Goal: Information Seeking & Learning: Learn about a topic

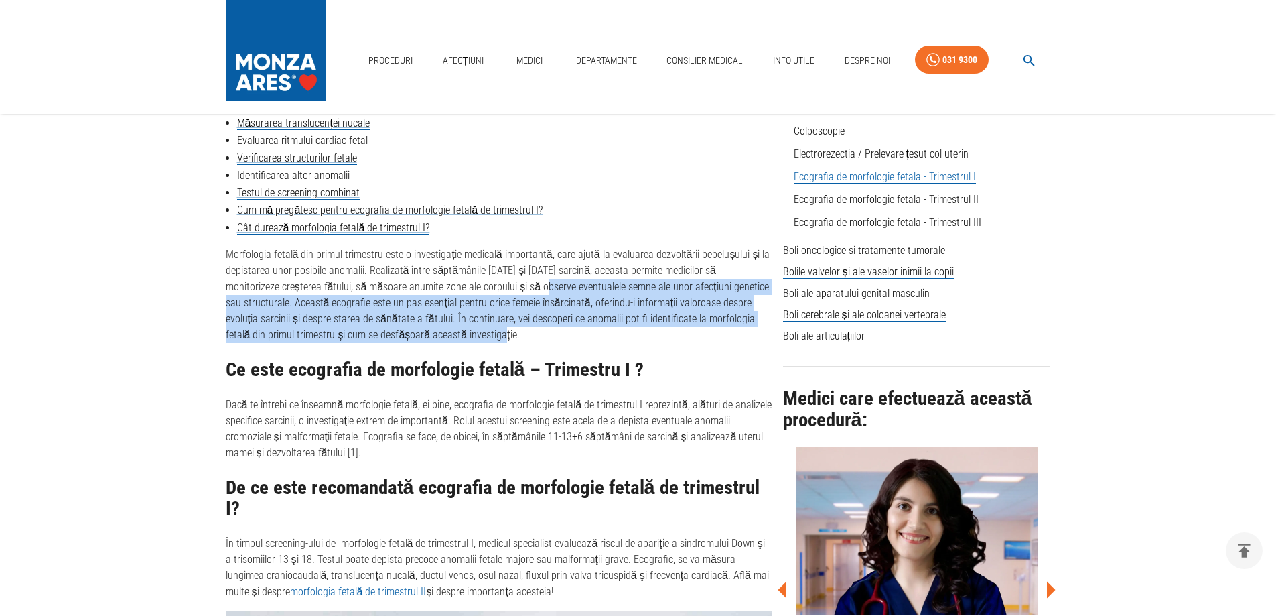
drag, startPoint x: 511, startPoint y: 285, endPoint x: 537, endPoint y: 336, distance: 56.9
click at [537, 336] on p "Morfologia fetală din primul trimestru este o investigație medicală importantă,…" at bounding box center [499, 295] width 547 height 96
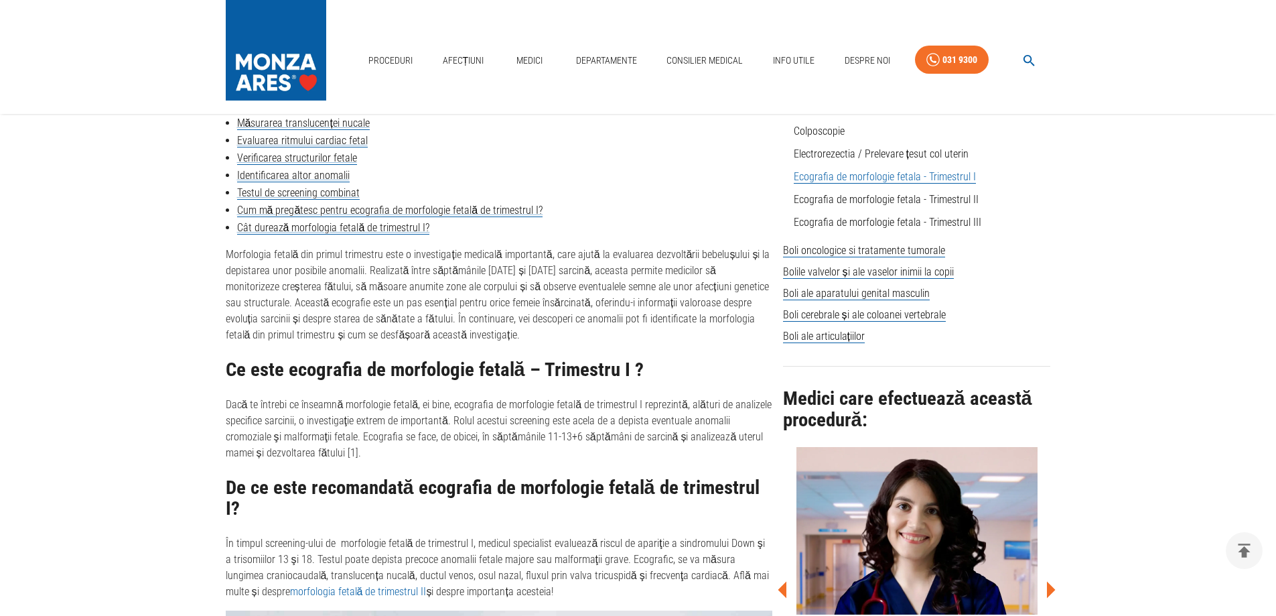
click at [517, 413] on p "Dacă te întrebi ce înseamnă morfologie fetală, ei bine, ecografia de morfologie…" at bounding box center [499, 429] width 547 height 64
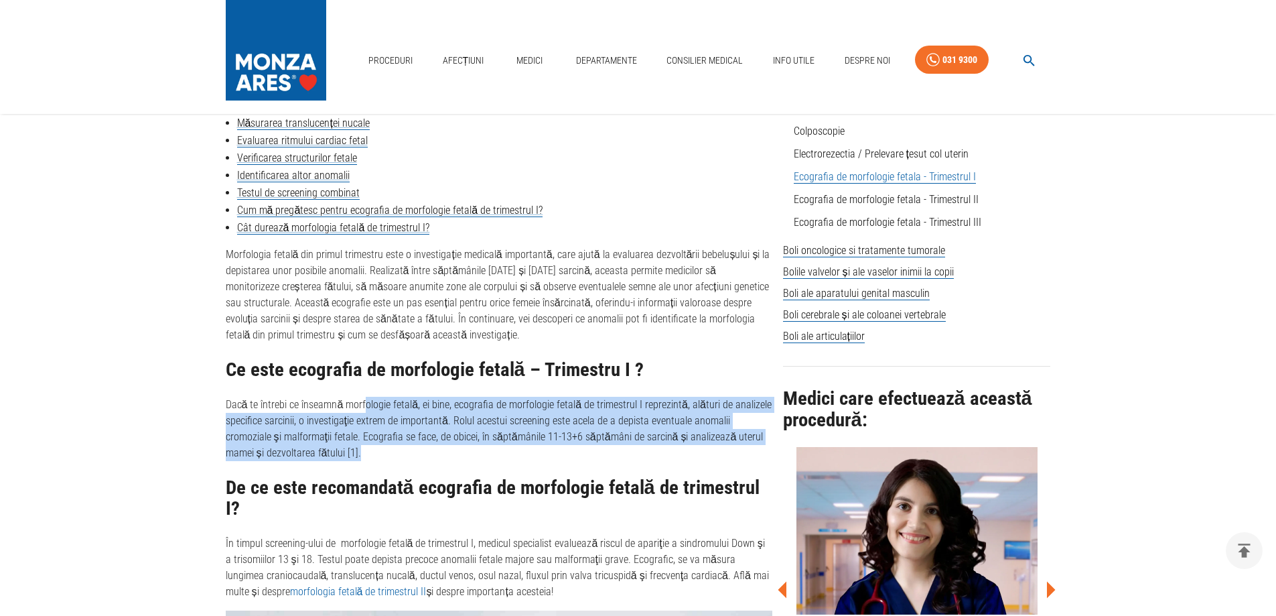
drag, startPoint x: 367, startPoint y: 406, endPoint x: 744, endPoint y: 448, distance: 379.5
click at [744, 448] on p "Dacă te întrebi ce înseamnă morfologie fetală, ei bine, ecografia de morfologie…" at bounding box center [499, 429] width 547 height 64
click at [536, 443] on p "Dacă te întrebi ce înseamnă morfologie fetală, ei bine, ecografia de morfologie…" at bounding box center [499, 429] width 547 height 64
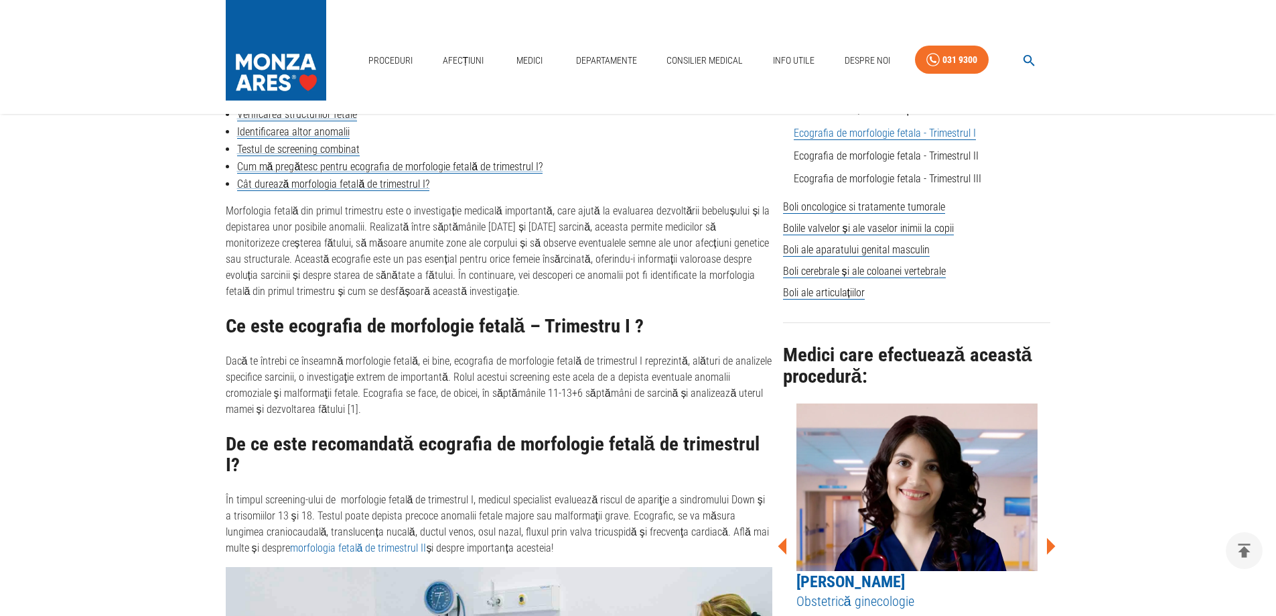
scroll to position [670, 0]
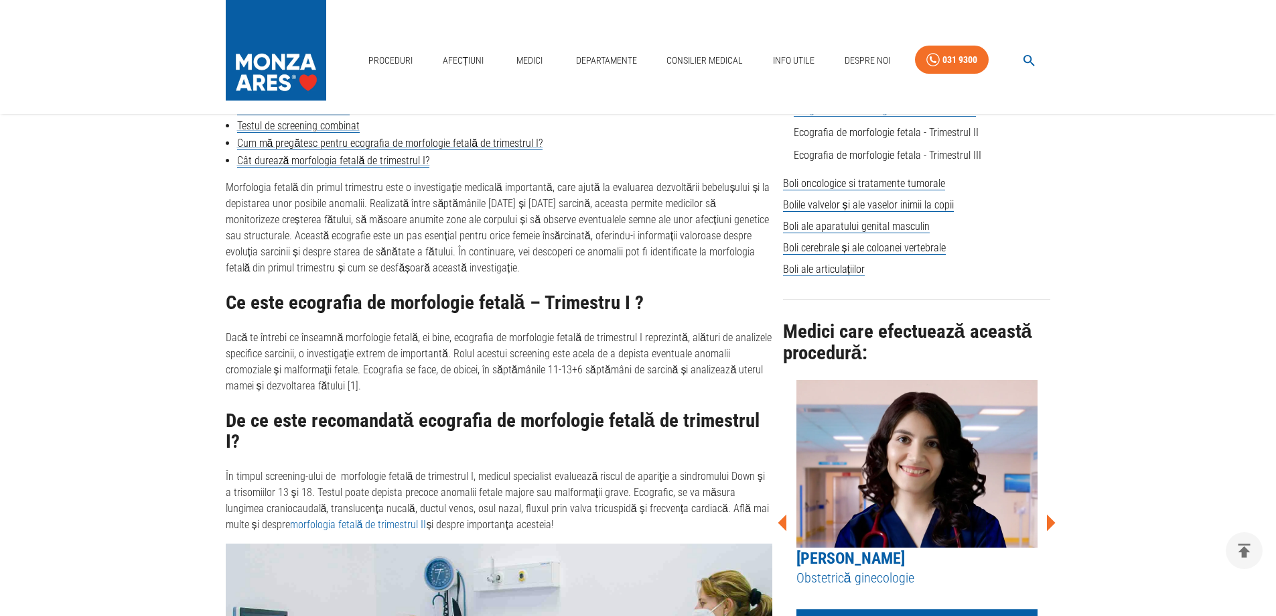
click at [631, 372] on p "Dacă te întrebi ce înseamnă morfologie fetală, ei bine, ecografia de morfologie…" at bounding box center [499, 362] width 547 height 64
click at [358, 392] on p "Dacă te întrebi ce înseamnă morfologie fetală, ei bine, ecografia de morfologie…" at bounding box center [499, 362] width 547 height 64
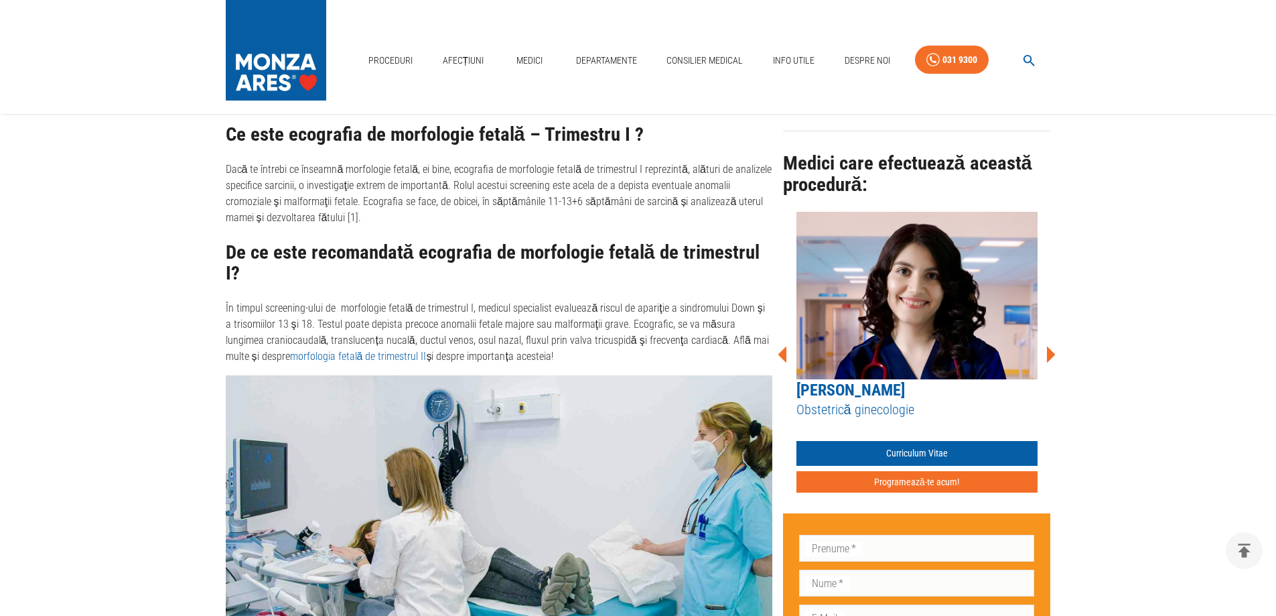
scroll to position [871, 0]
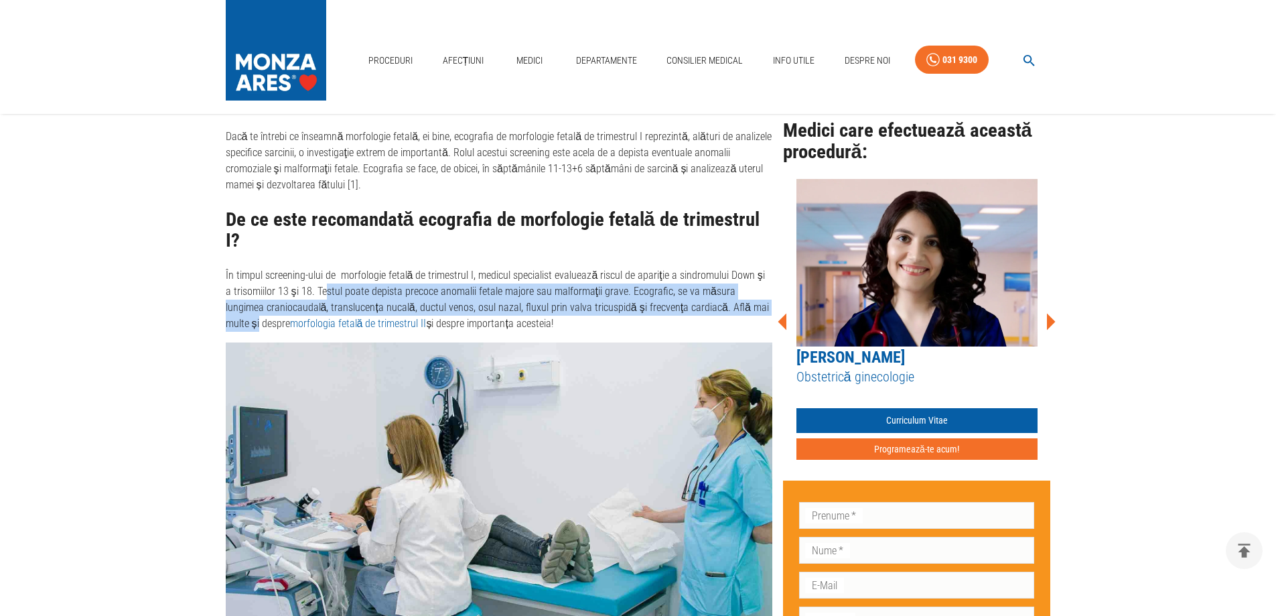
drag, startPoint x: 318, startPoint y: 269, endPoint x: 752, endPoint y: 280, distance: 434.3
click at [752, 280] on p "În timpul screening-ului de morfologie fetală de trimestrul I, medicul speciali…" at bounding box center [499, 299] width 547 height 64
click at [624, 285] on p "În timpul screening-ului de morfologie fetală de trimestrul I, medicul speciali…" at bounding box center [499, 299] width 547 height 64
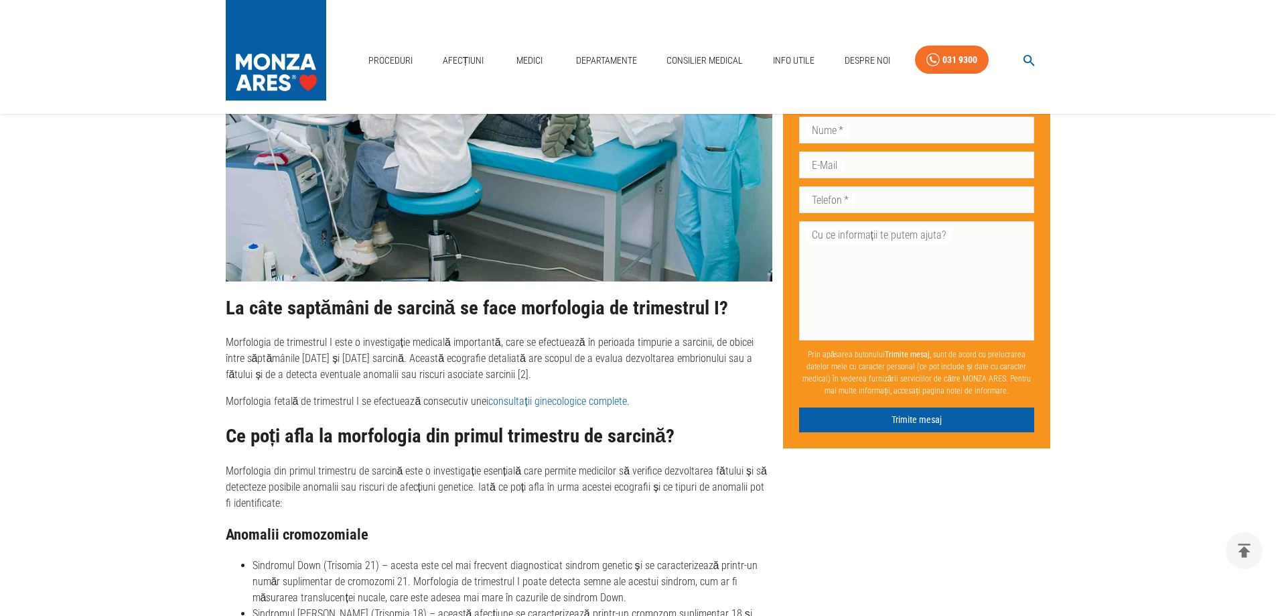
scroll to position [1407, 0]
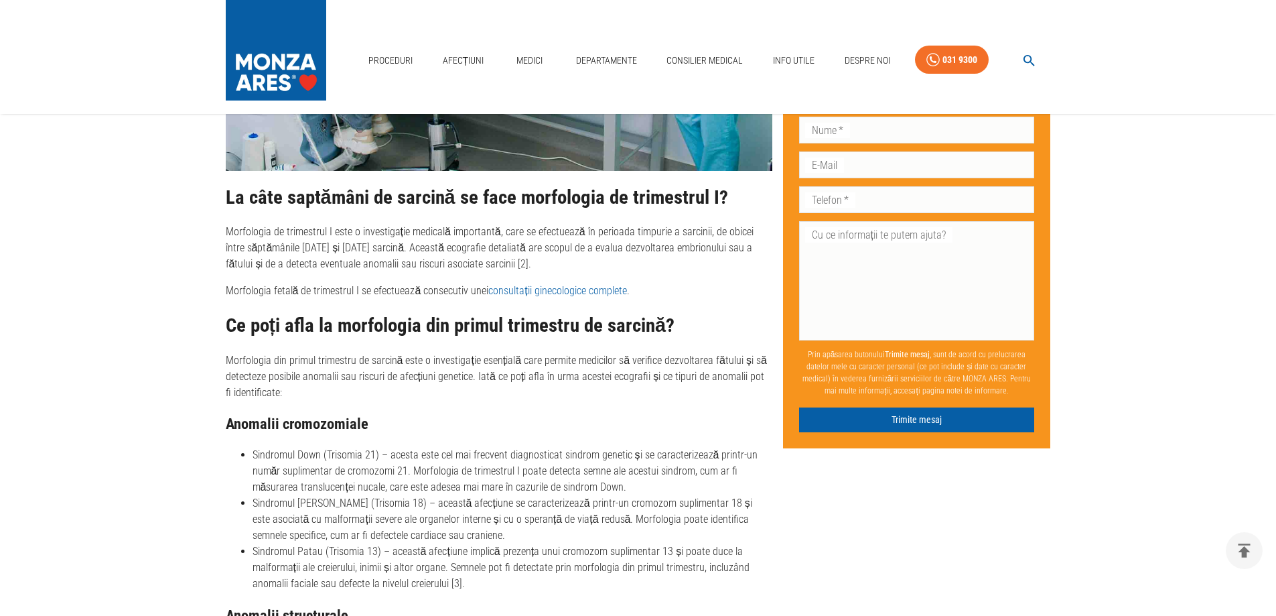
click at [448, 241] on p "Morfologia de trimestrul I este o investigație medicală importantă, care se efe…" at bounding box center [499, 248] width 547 height 48
drag, startPoint x: 365, startPoint y: 226, endPoint x: 652, endPoint y: 260, distance: 288.7
click at [652, 260] on div "Morfologia fetală din primul trimestru este o investigație medicală importantă,…" at bounding box center [499, 313] width 547 height 1741
click at [676, 283] on p "Morfologia fetală de trimestrul I se efectuează consecutiv unei consultații gin…" at bounding box center [499, 291] width 547 height 16
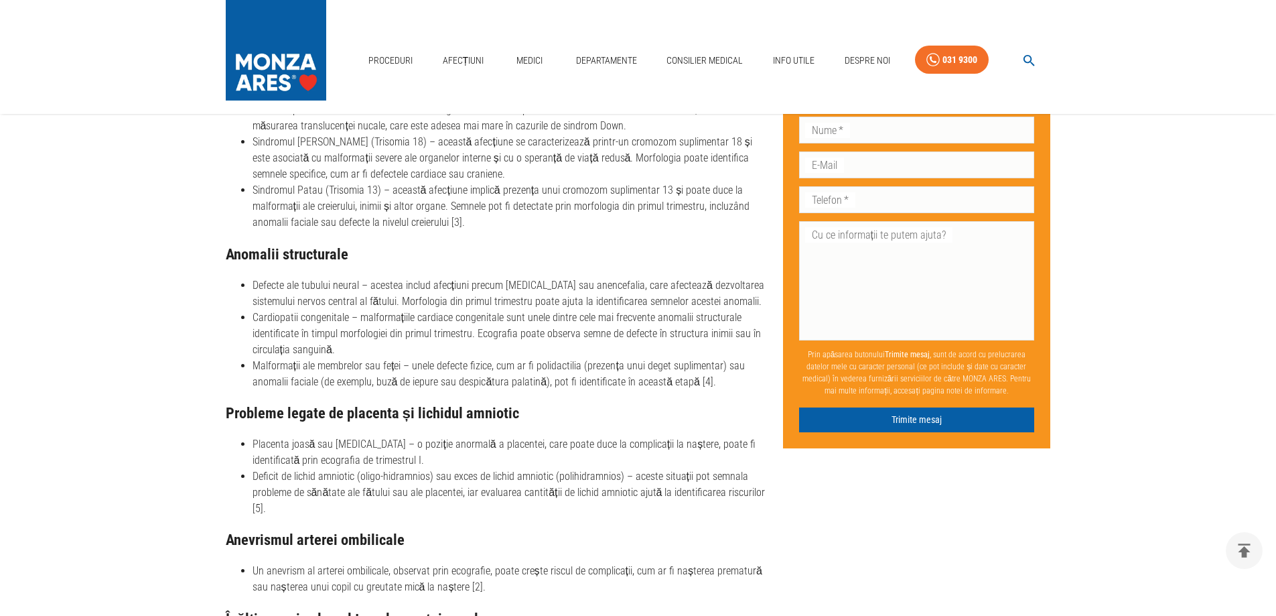
scroll to position [1809, 0]
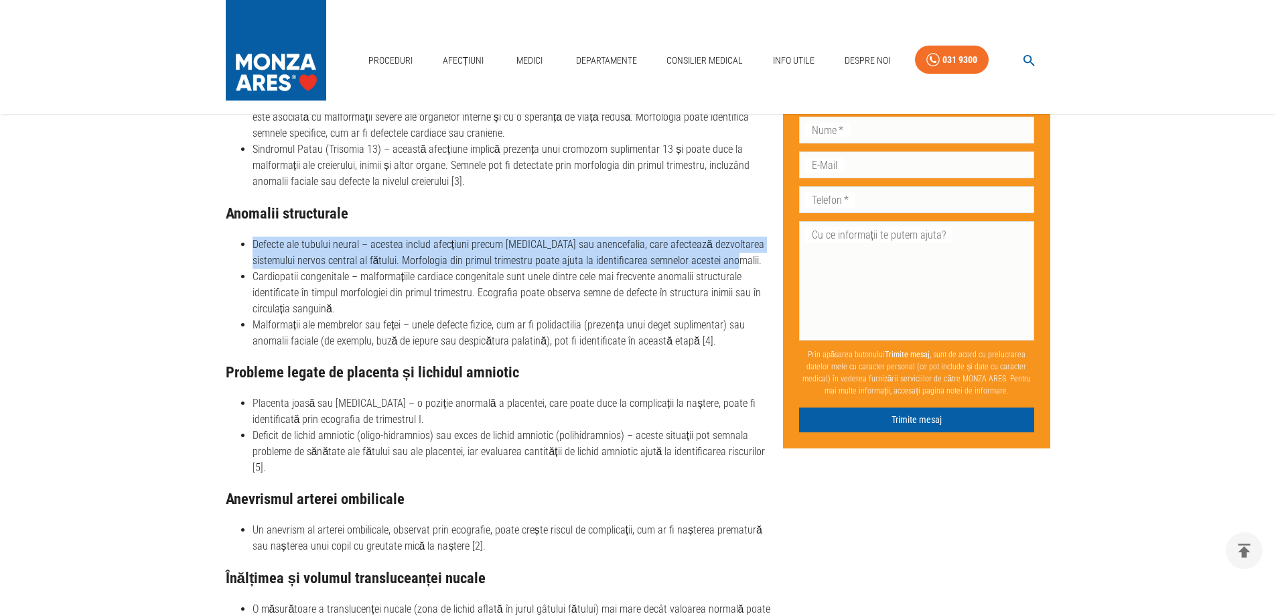
drag, startPoint x: 253, startPoint y: 222, endPoint x: 743, endPoint y: 243, distance: 490.9
click at [743, 243] on li "Defecte ale tubului neural – acestea includ afecțiuni precum [MEDICAL_DATA] sau…" at bounding box center [513, 253] width 520 height 32
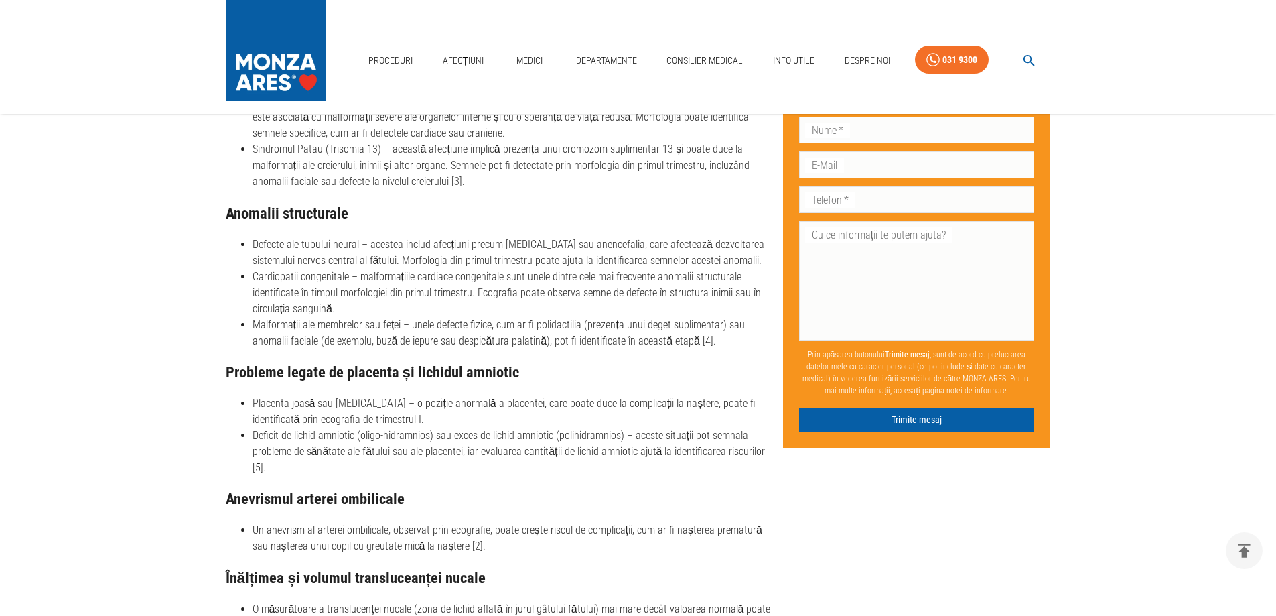
click at [413, 317] on li "Malformații ale membrelor sau feței – unele defecte fizice, cum ar fi polidacti…" at bounding box center [513, 333] width 520 height 32
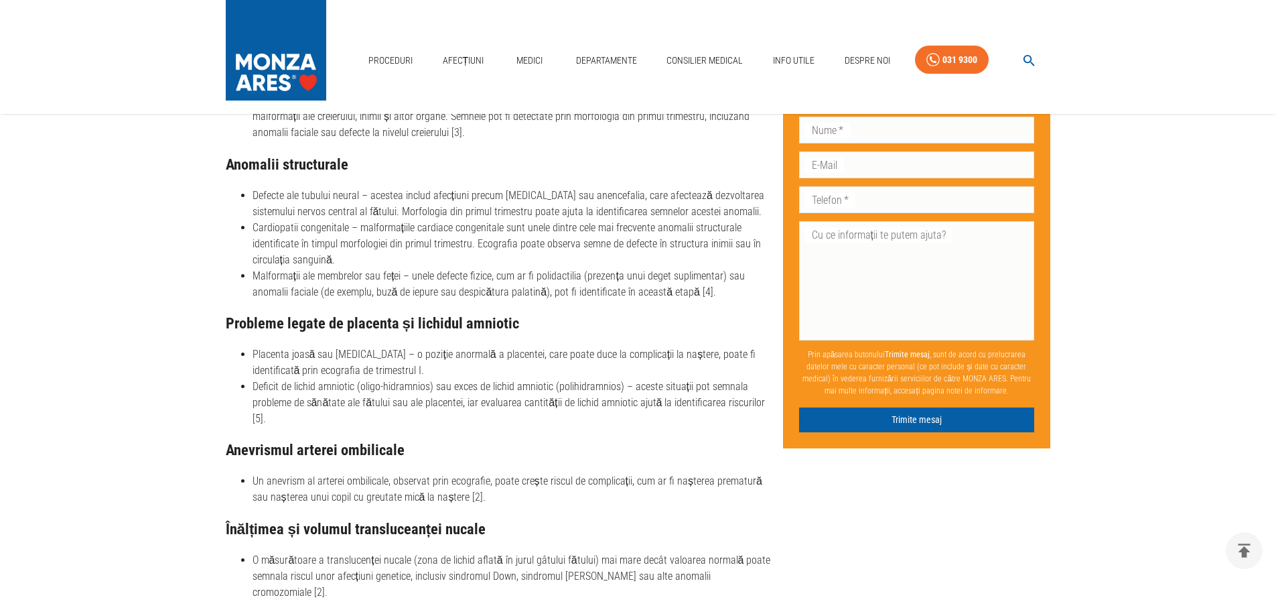
scroll to position [1943, 0]
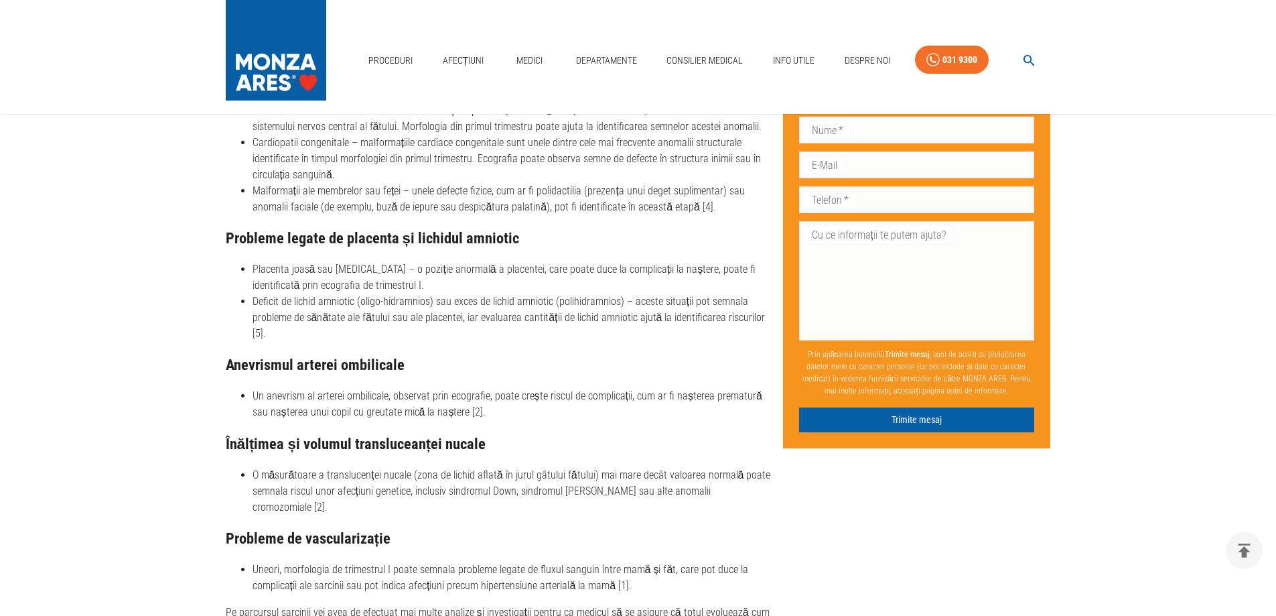
click at [365, 388] on li "Un anevrism al arterei ombilicale, observat prin ecografie, poate crește riscul…" at bounding box center [513, 404] width 520 height 32
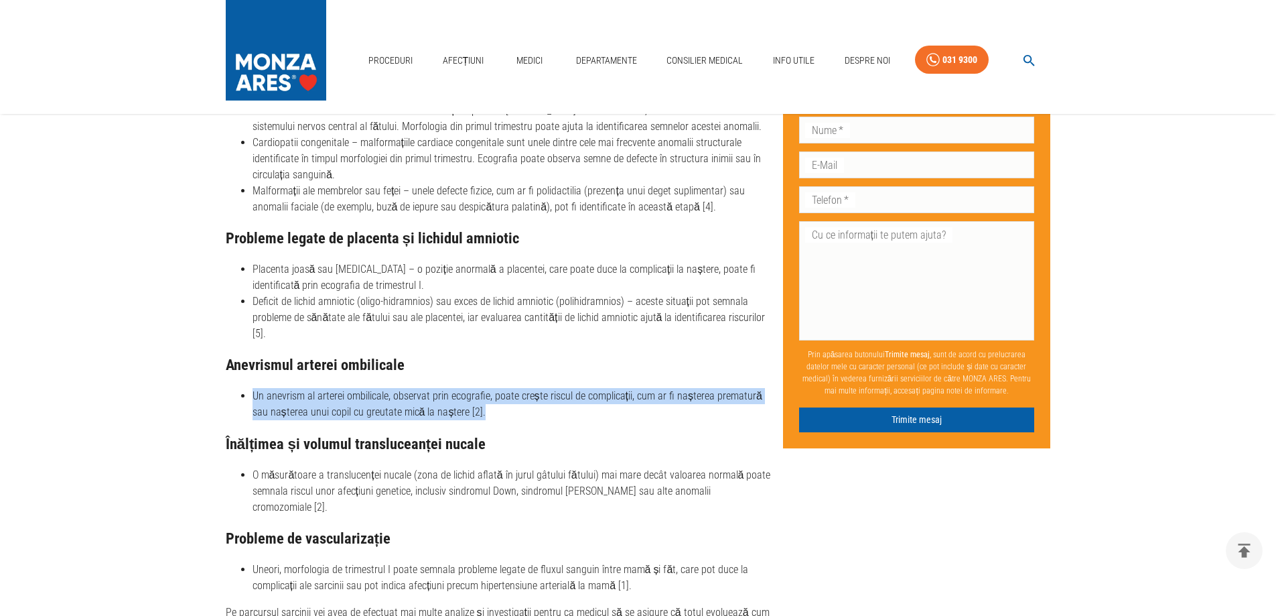
drag, startPoint x: 257, startPoint y: 356, endPoint x: 488, endPoint y: 372, distance: 231.7
click at [488, 388] on ul "Un anevrism al arterei ombilicale, observat prin ecografie, poate crește riscul…" at bounding box center [499, 404] width 547 height 32
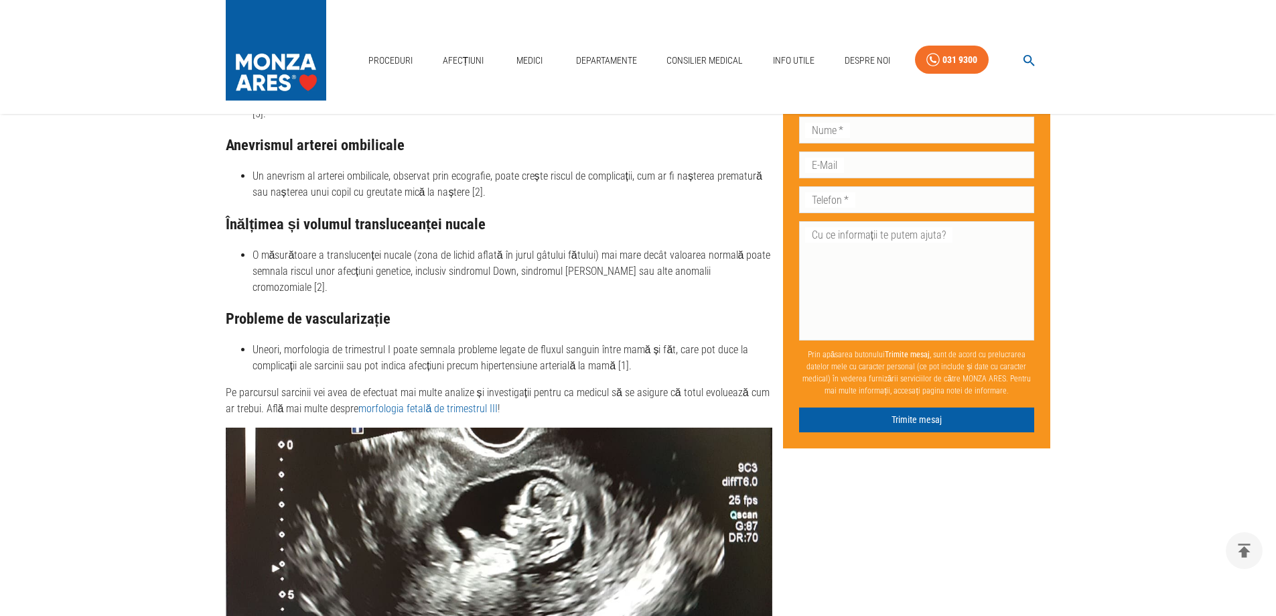
scroll to position [2278, 0]
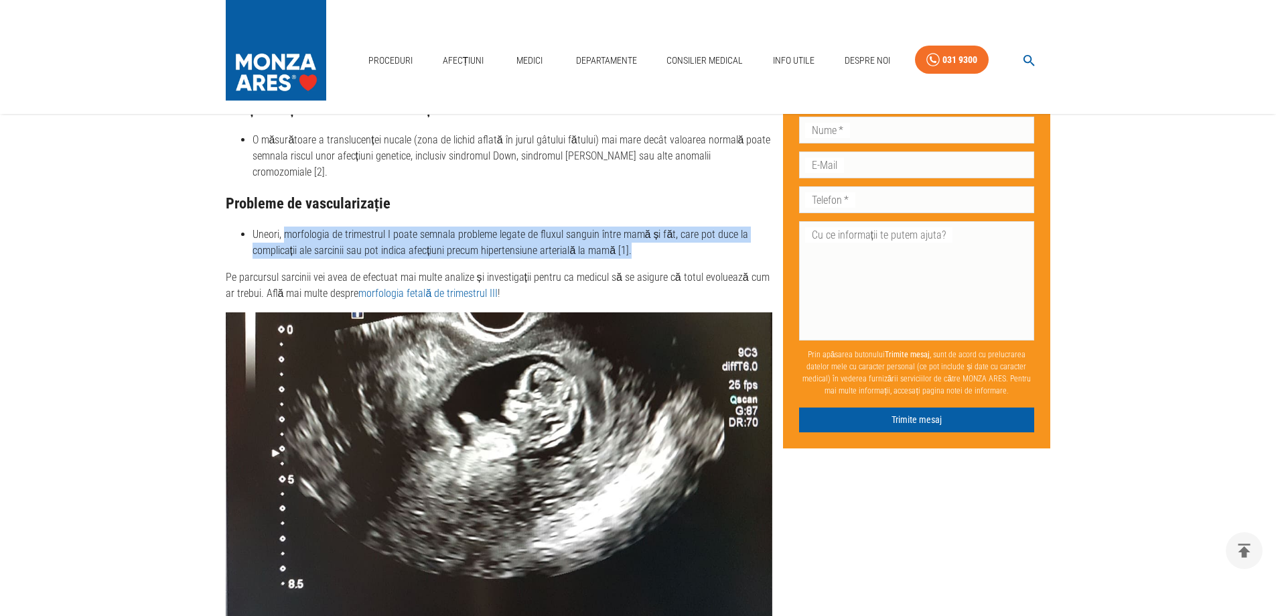
drag, startPoint x: 310, startPoint y: 186, endPoint x: 654, endPoint y: 191, distance: 343.8
click at [654, 226] on li "Uneori, morfologia de trimestrul I poate semnala probleme legate de fluxul sang…" at bounding box center [513, 242] width 520 height 32
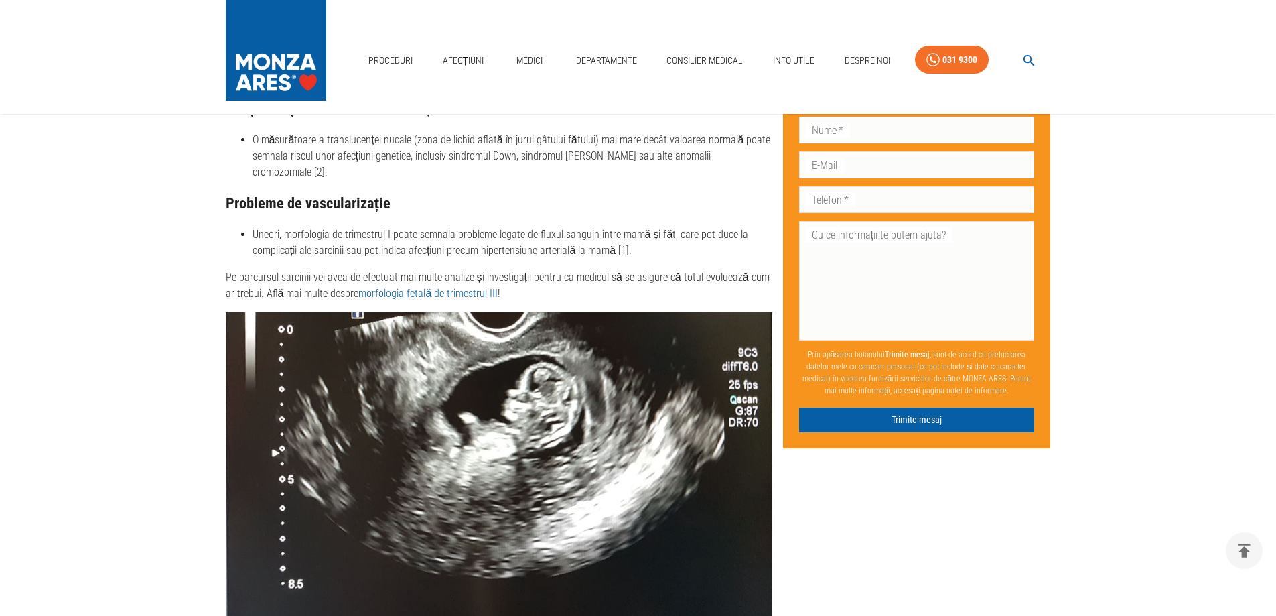
drag, startPoint x: 690, startPoint y: 207, endPoint x: 683, endPoint y: 208, distance: 7.5
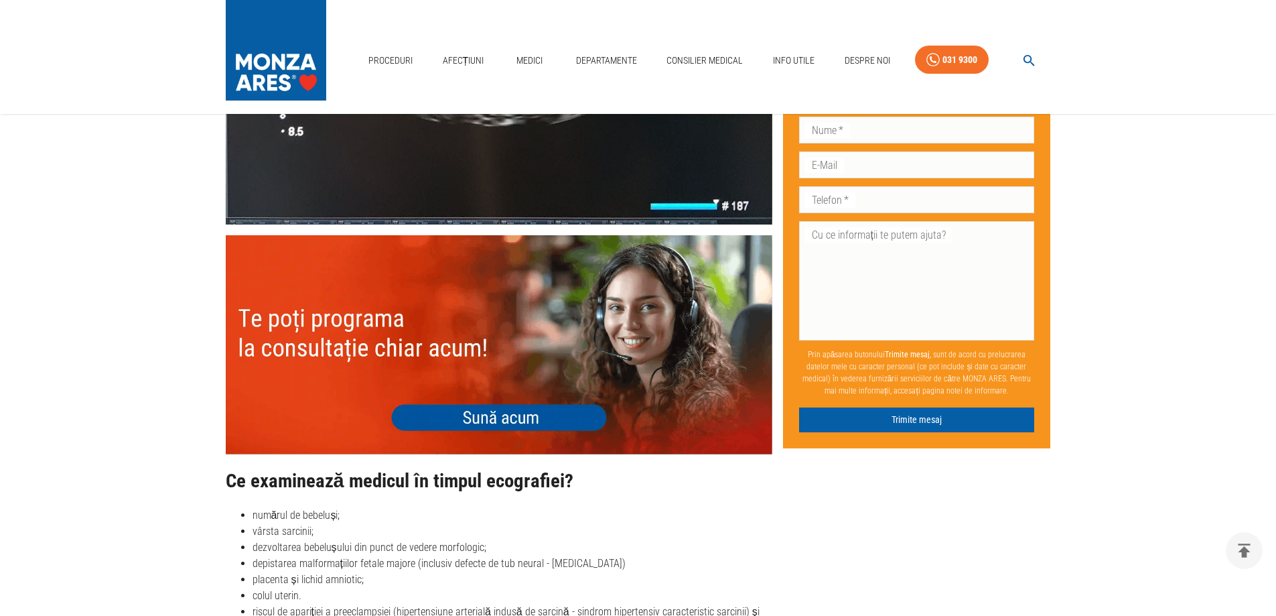
scroll to position [2814, 0]
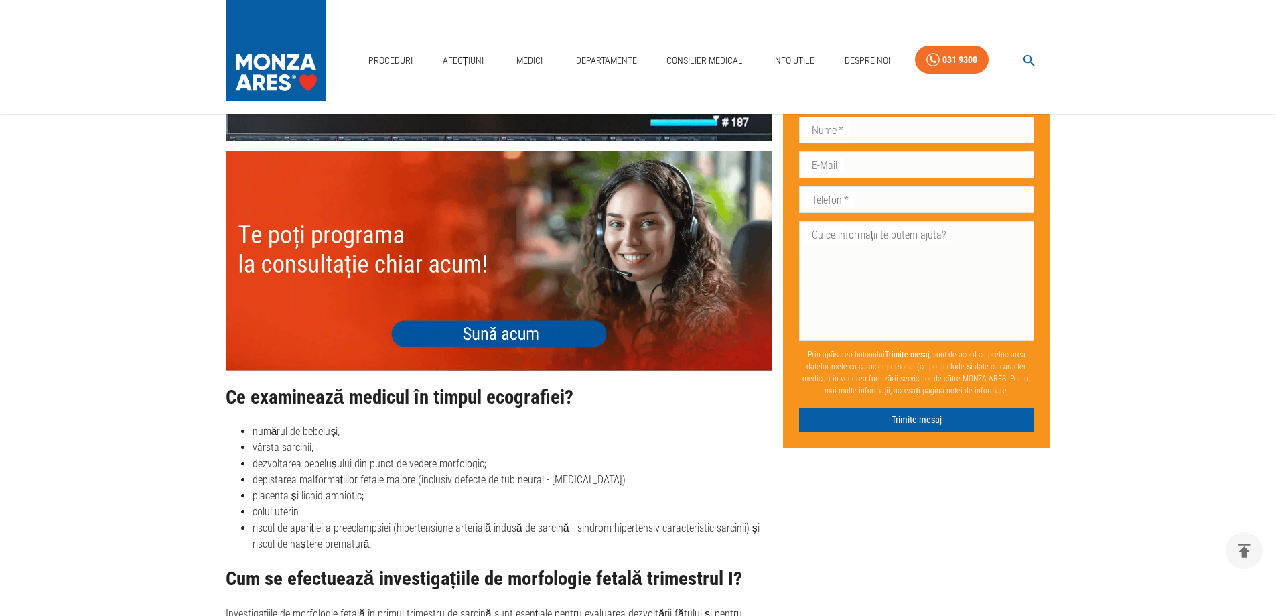
click at [514, 440] on li "vârsta sarcinii;" at bounding box center [513, 448] width 520 height 16
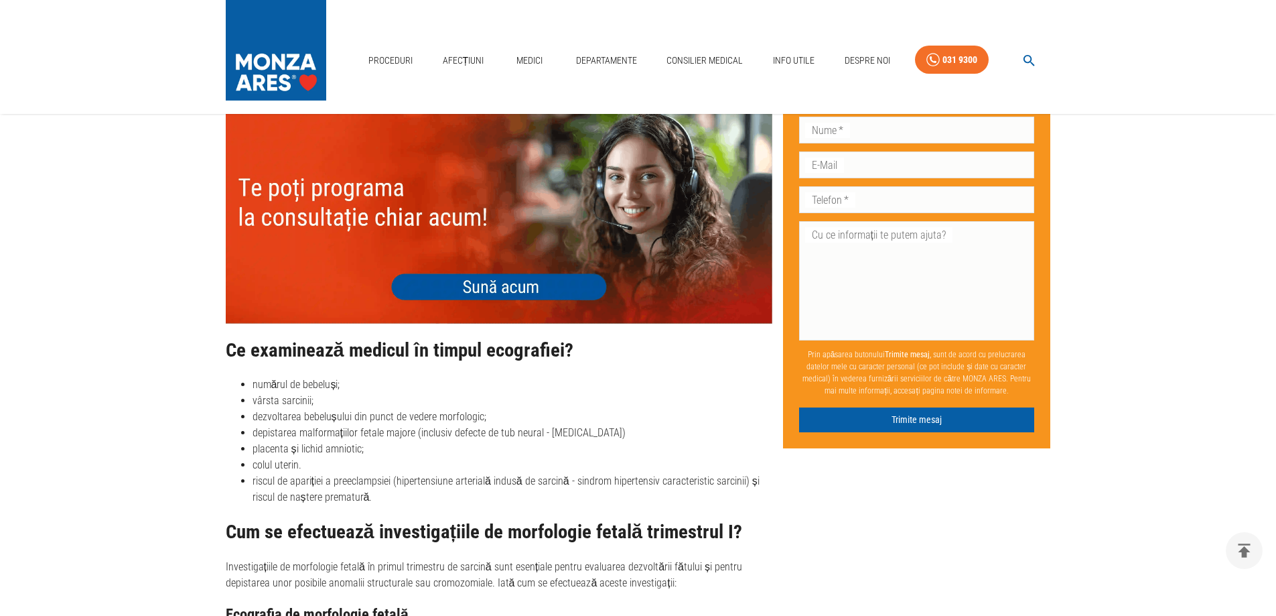
scroll to position [2881, 0]
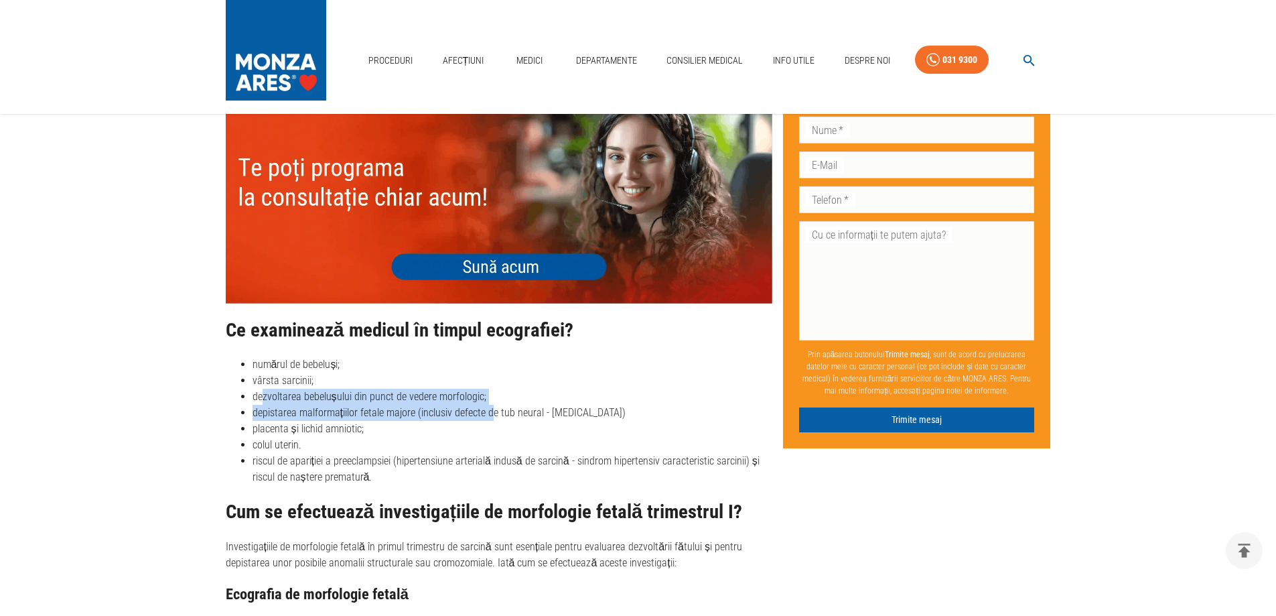
drag, startPoint x: 262, startPoint y: 345, endPoint x: 493, endPoint y: 351, distance: 231.2
click at [493, 356] on ul "numărul de bebeluși; vârsta sarcinii; dezvoltarea bebelușului din punct de vede…" at bounding box center [499, 420] width 547 height 129
click at [336, 437] on li "colul uterin." at bounding box center [513, 445] width 520 height 16
drag, startPoint x: 384, startPoint y: 359, endPoint x: 616, endPoint y: 359, distance: 231.8
click at [606, 405] on li "depistarea malformațiilor fetale majore (inclusiv defecte de tub neural - [MEDI…" at bounding box center [513, 413] width 520 height 16
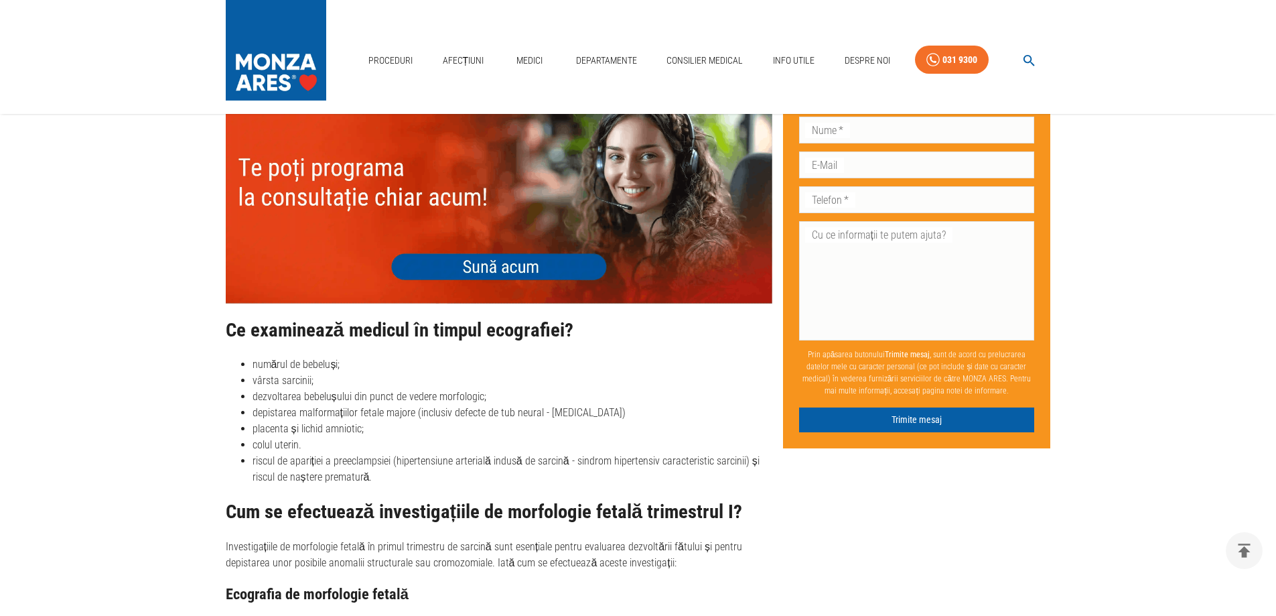
click at [661, 421] on li "placenta și lichid amniotic;" at bounding box center [513, 429] width 520 height 16
drag, startPoint x: 266, startPoint y: 375, endPoint x: 358, endPoint y: 377, distance: 92.5
click at [358, 421] on li "placenta și lichid amniotic;" at bounding box center [513, 429] width 520 height 16
drag, startPoint x: 251, startPoint y: 392, endPoint x: 298, endPoint y: 397, distance: 47.1
click at [298, 397] on ul "numărul de bebeluși; vârsta sarcinii; dezvoltarea bebelușului din punct de vede…" at bounding box center [499, 420] width 547 height 129
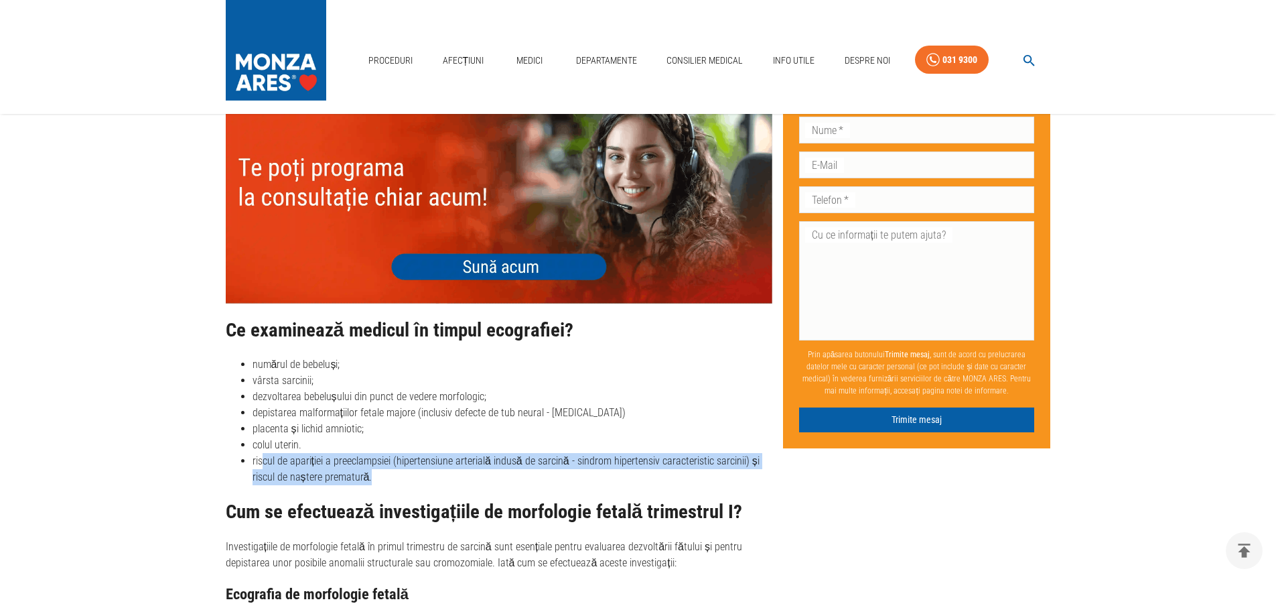
drag, startPoint x: 285, startPoint y: 409, endPoint x: 656, endPoint y: 415, distance: 370.6
click at [753, 453] on li "riscul de apariției a preeclampsiei (hipertensiune arterială indusă de sarcină …" at bounding box center [513, 469] width 520 height 32
click at [431, 453] on li "riscul de apariției a preeclampsiei (hipertensiune arterială indusă de sarcină …" at bounding box center [513, 469] width 520 height 32
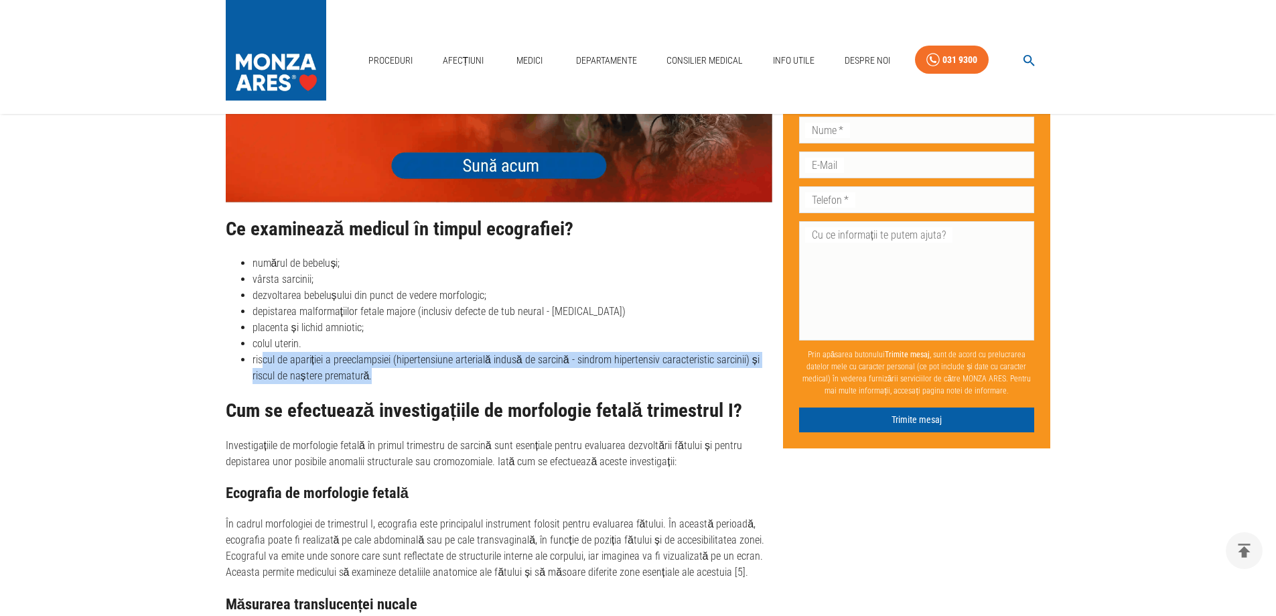
scroll to position [3082, 0]
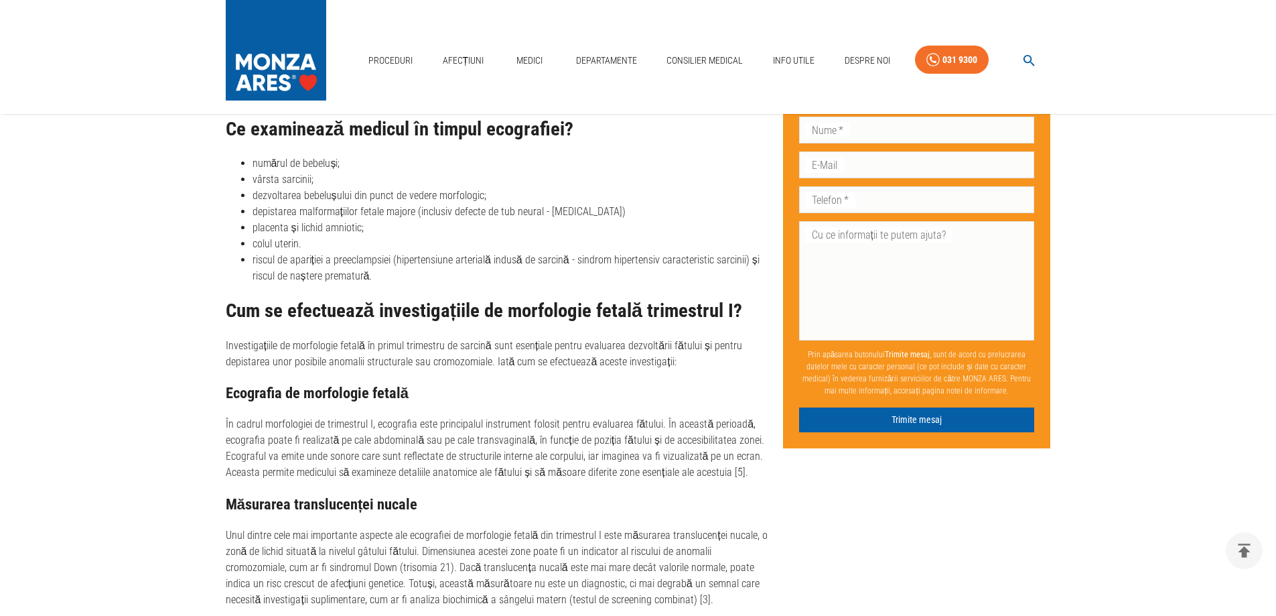
click at [427, 416] on p "În cadrul morfologiei de trimestrul I, ecografia este principalul instrument fo…" at bounding box center [499, 448] width 547 height 64
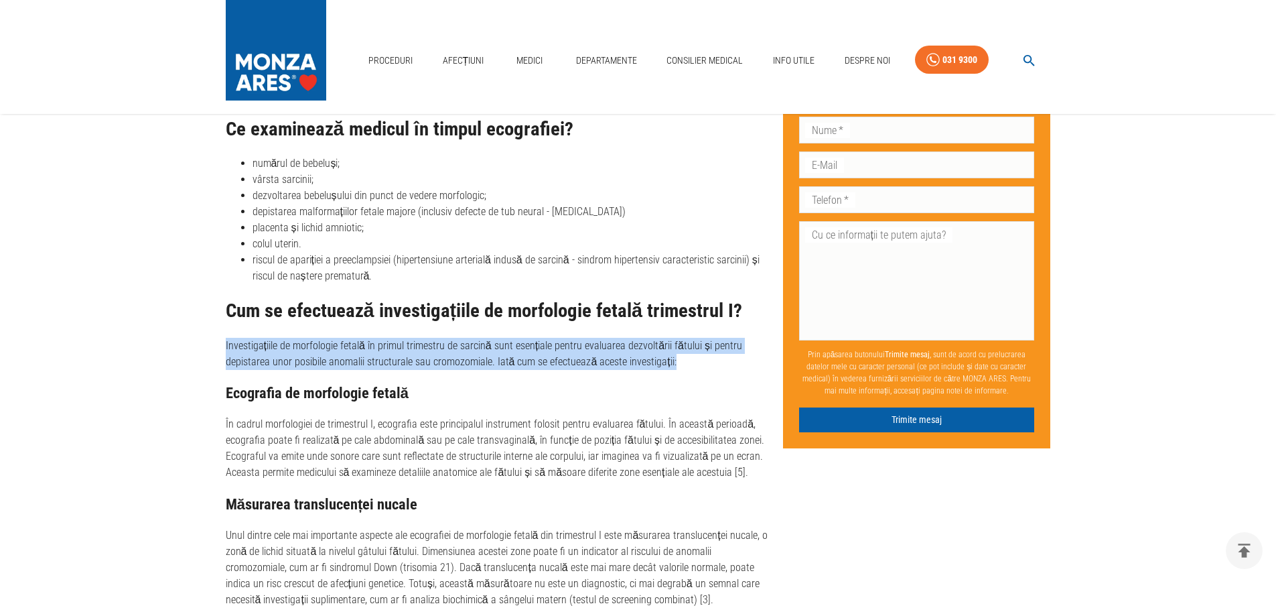
drag, startPoint x: 222, startPoint y: 292, endPoint x: 703, endPoint y: 302, distance: 480.5
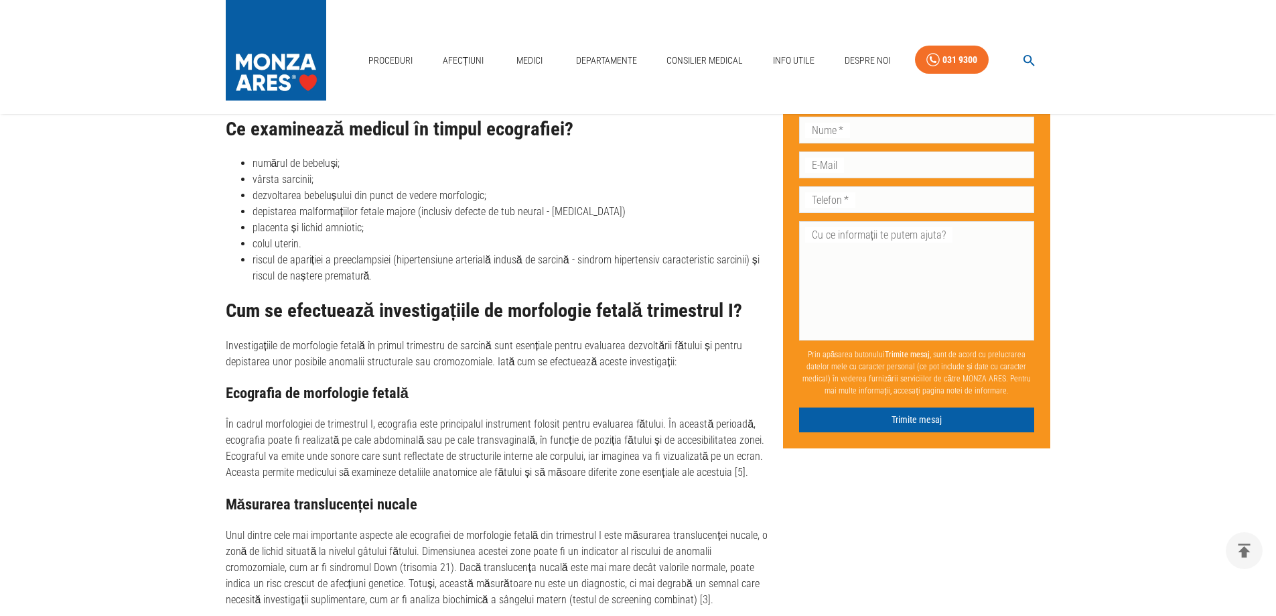
drag, startPoint x: 620, startPoint y: 329, endPoint x: 559, endPoint y: 328, distance: 60.3
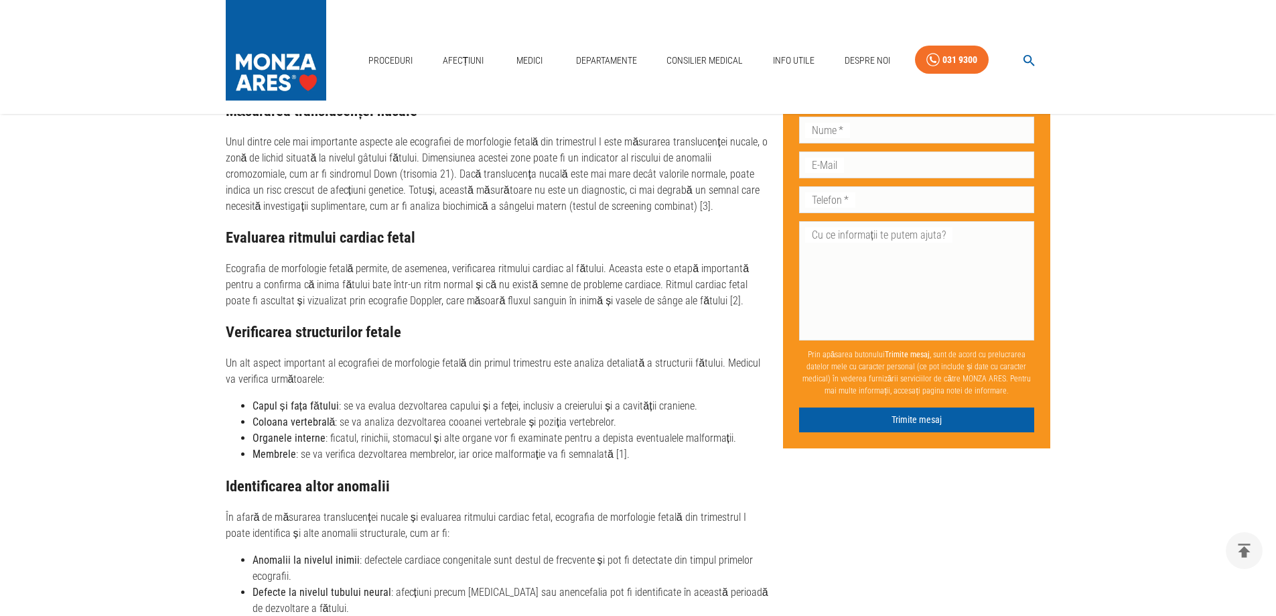
scroll to position [3551, 0]
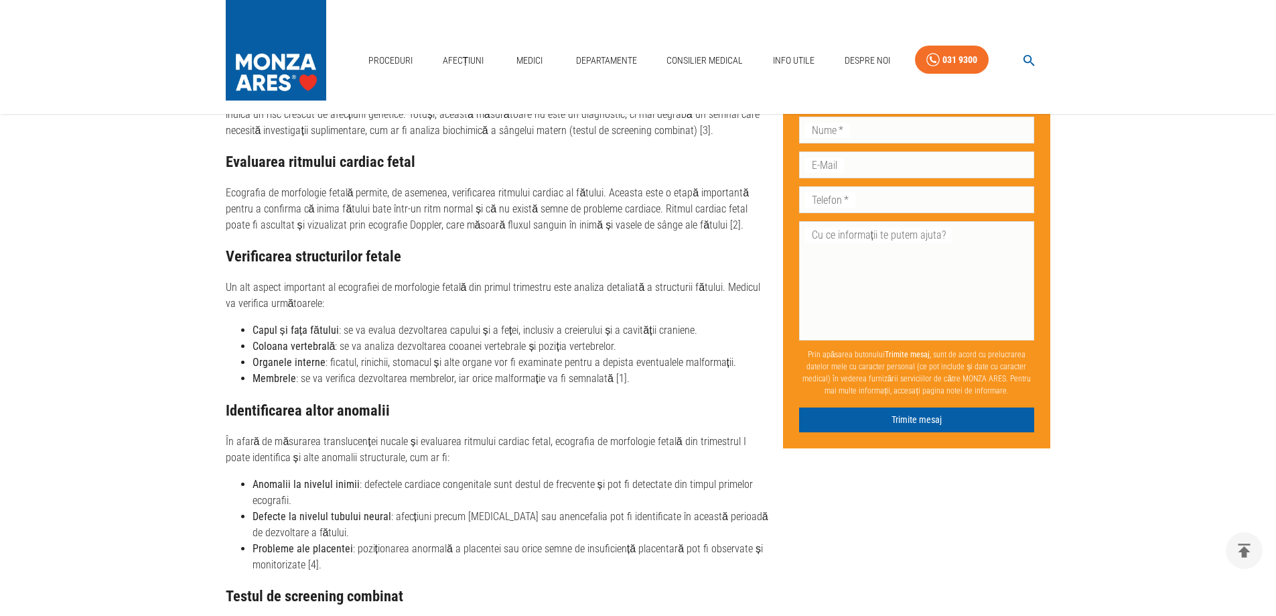
click at [473, 365] on div "Ce examinează medicul în timpul ecografiei? numărul de bebeluși; vârsta sarcini…" at bounding box center [499, 292] width 547 height 1285
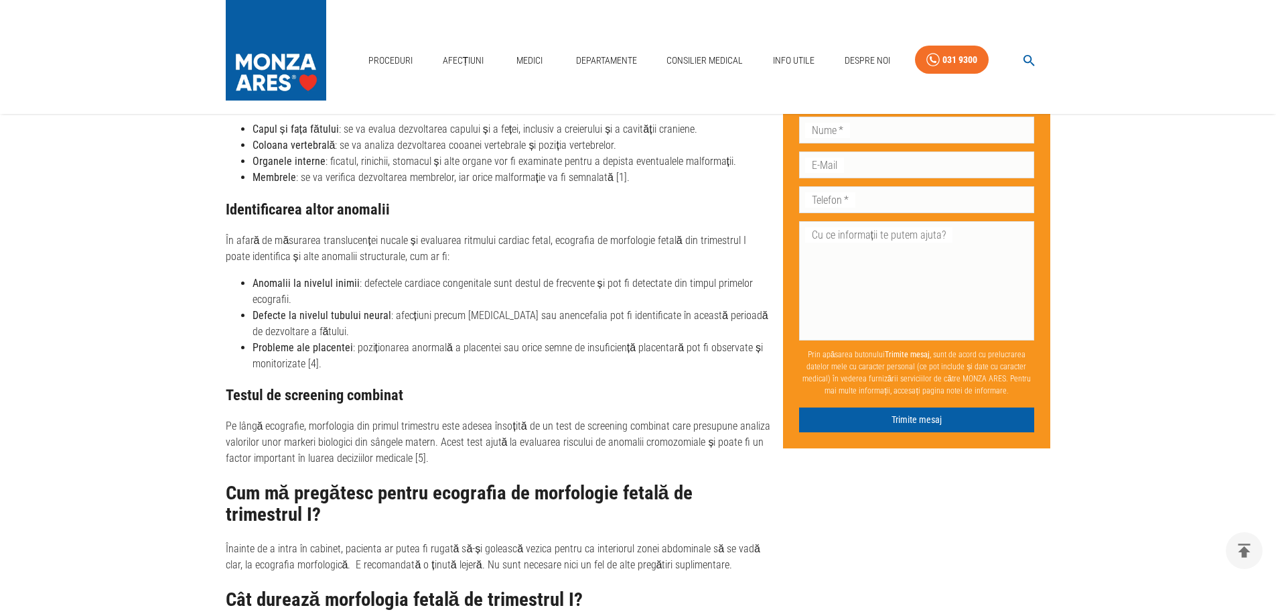
click at [484, 350] on div "Ce examinează medicul în timpul ecografiei? numărul de bebeluși; vârsta sarcini…" at bounding box center [499, 91] width 547 height 1285
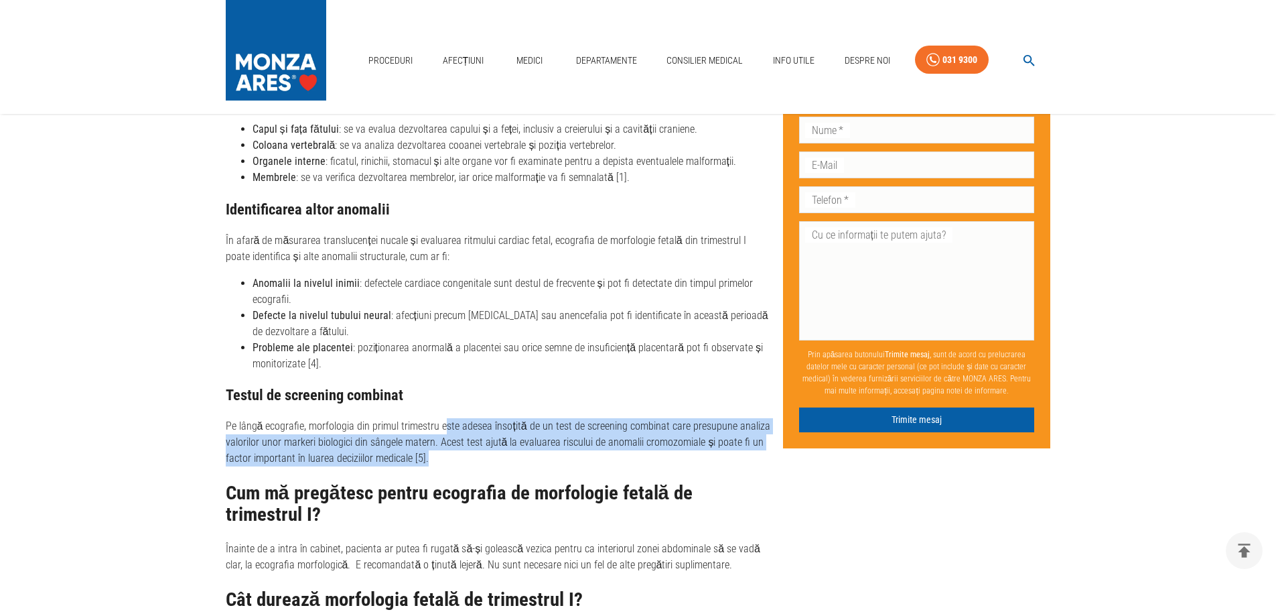
drag, startPoint x: 442, startPoint y: 376, endPoint x: 446, endPoint y: 403, distance: 27.1
click at [446, 418] on p "Pe lângă ecografie, morfologia din primul trimestru este adesea însoțită de un …" at bounding box center [499, 442] width 547 height 48
click at [509, 418] on p "Pe lângă ecografie, morfologia din primul trimestru este adesea însoțită de un …" at bounding box center [499, 442] width 547 height 48
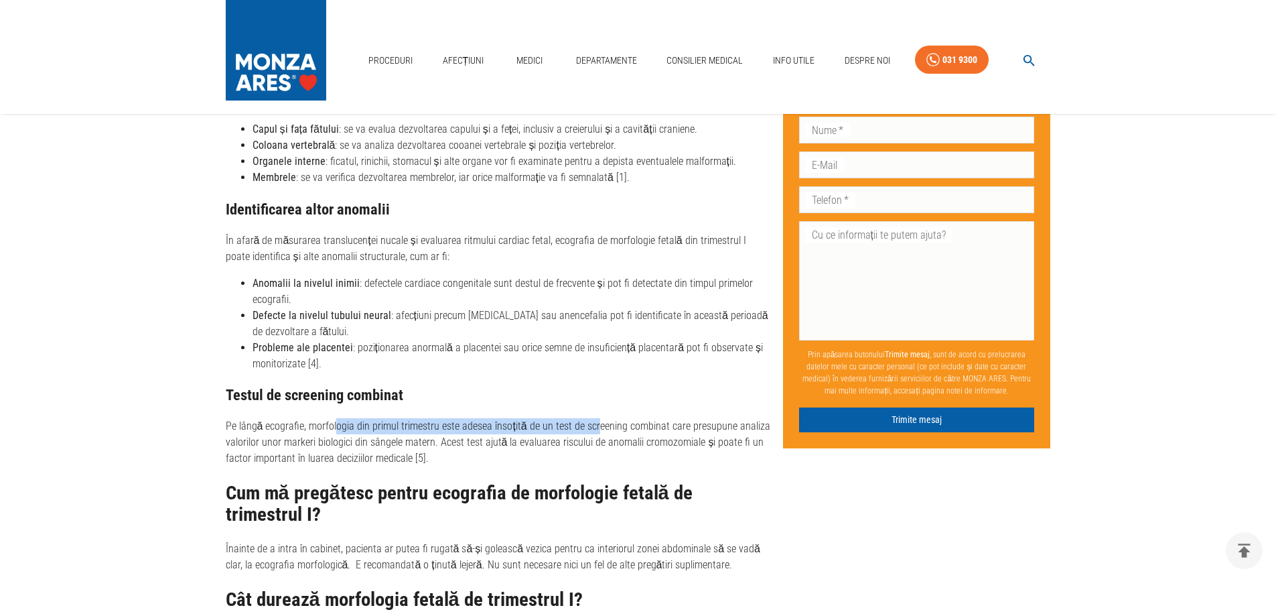
drag, startPoint x: 338, startPoint y: 370, endPoint x: 595, endPoint y: 375, distance: 256.7
click at [595, 418] on p "Pe lângă ecografie, morfologia din primul trimestru este adesea însoțită de un …" at bounding box center [499, 442] width 547 height 48
click at [678, 418] on p "Pe lângă ecografie, morfologia din primul trimestru este adesea însoțită de un …" at bounding box center [499, 442] width 547 height 48
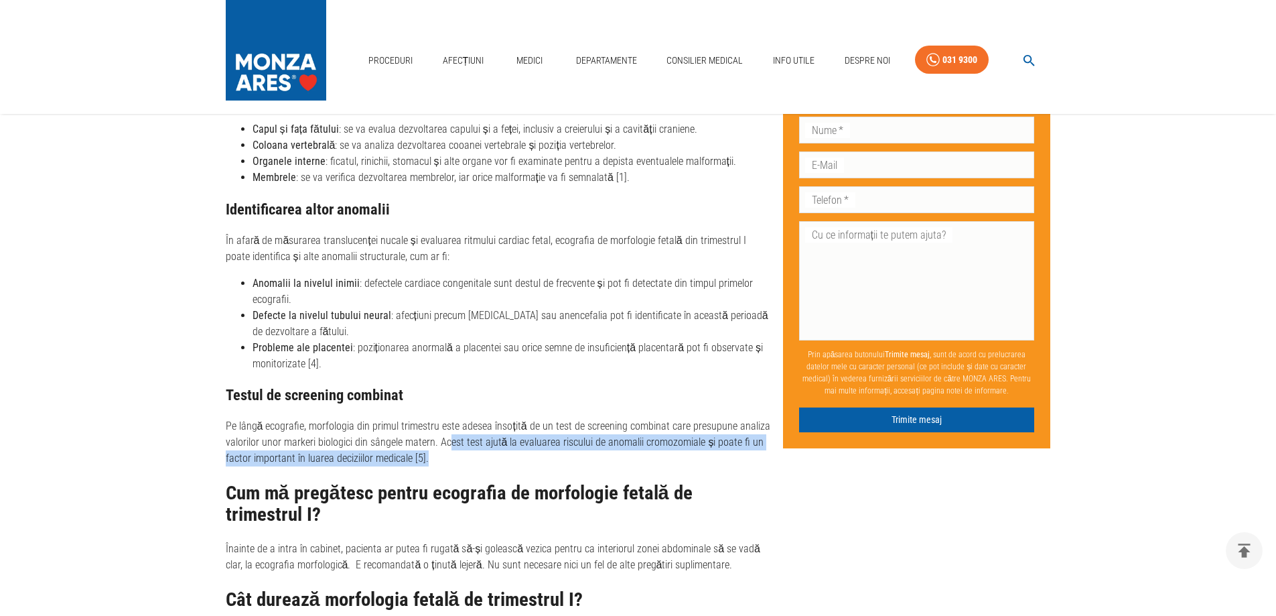
drag, startPoint x: 448, startPoint y: 393, endPoint x: 483, endPoint y: 408, distance: 38.1
click at [483, 418] on p "Pe lângă ecografie, morfologia din primul trimestru este adesea însoțită de un …" at bounding box center [499, 442] width 547 height 48
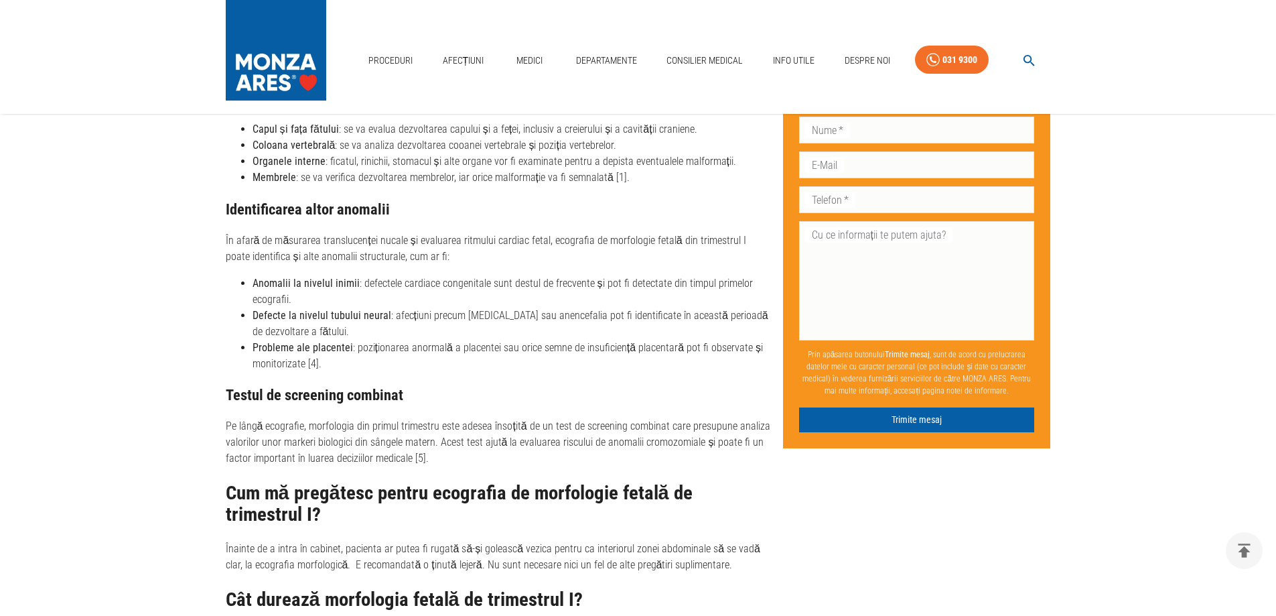
scroll to position [3953, 0]
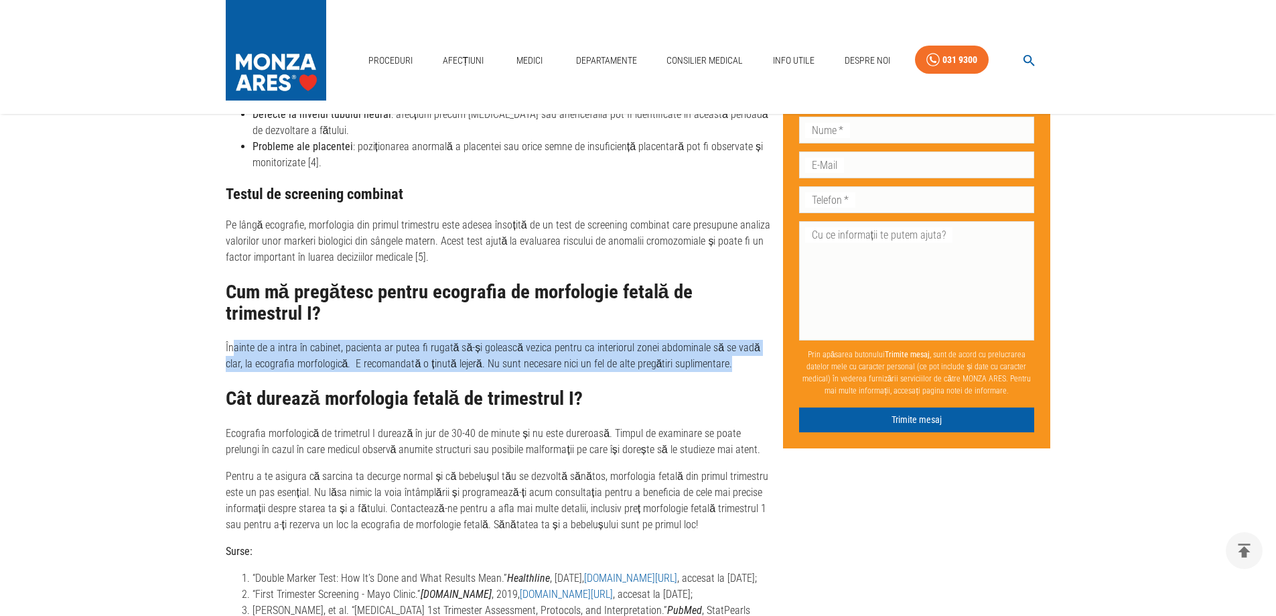
drag, startPoint x: 235, startPoint y: 297, endPoint x: 736, endPoint y: 315, distance: 500.9
click at [736, 340] on p "Înainte de a intra în cabinet, pacienta ar putea fi rugată să-și golească vezic…" at bounding box center [499, 356] width 547 height 32
click at [573, 340] on p "Înainte de a intra în cabinet, pacienta ar putea fi rugată să-și golească vezic…" at bounding box center [499, 356] width 547 height 32
click at [486, 340] on p "Înainte de a intra în cabinet, pacienta ar putea fi rugată să-și golească vezic…" at bounding box center [499, 356] width 547 height 32
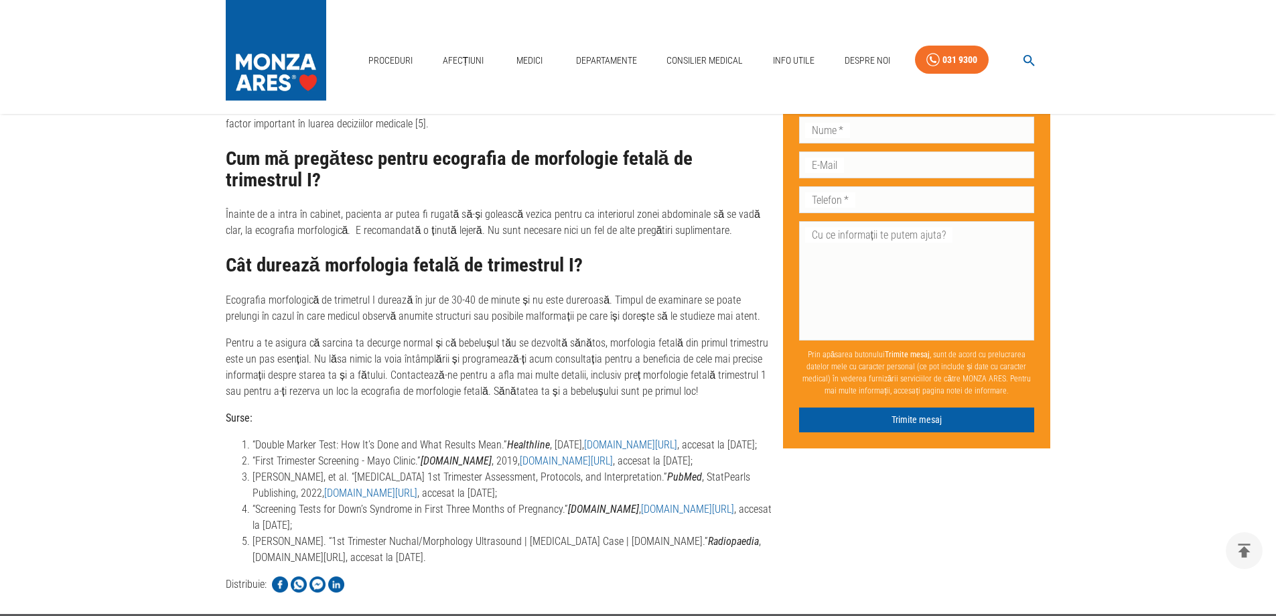
scroll to position [4087, 0]
drag, startPoint x: 610, startPoint y: 246, endPoint x: 752, endPoint y: 257, distance: 143.1
click at [752, 291] on p "Ecografia morfologică de trimetrul I durează în jur de 30-40 de minute și nu es…" at bounding box center [499, 307] width 547 height 32
click at [750, 291] on p "Ecografia morfologică de trimetrul I durează în jur de 30-40 de minute și nu es…" at bounding box center [499, 307] width 547 height 32
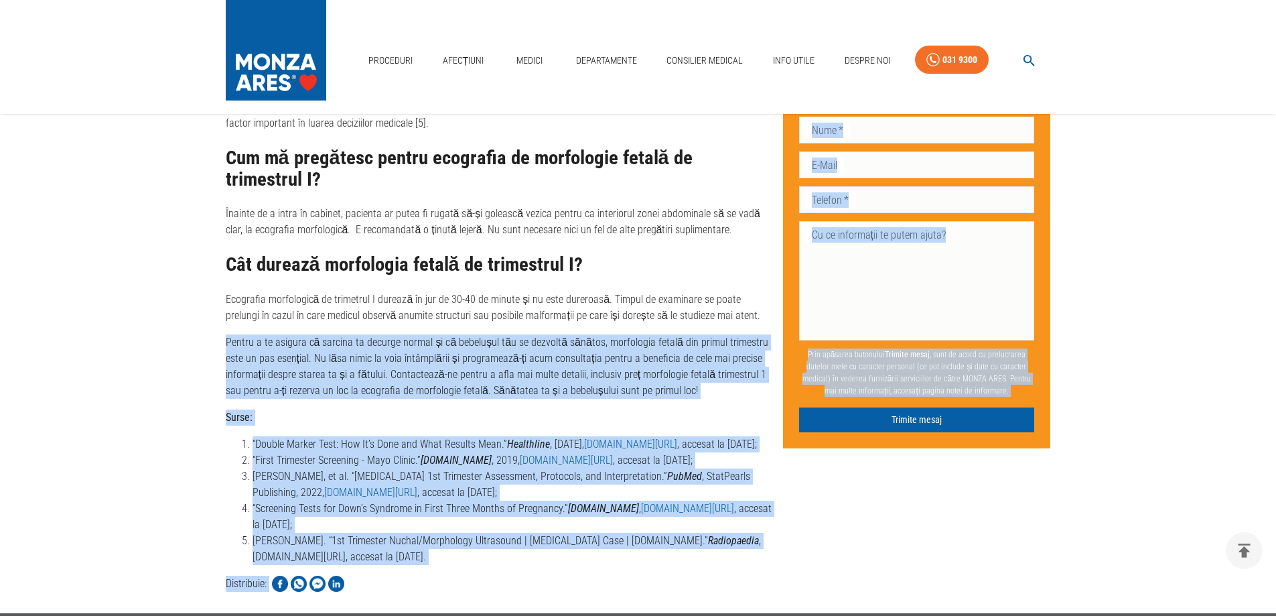
drag, startPoint x: 240, startPoint y: 289, endPoint x: 724, endPoint y: 351, distance: 487.7
drag, startPoint x: 724, startPoint y: 351, endPoint x: 709, endPoint y: 351, distance: 14.7
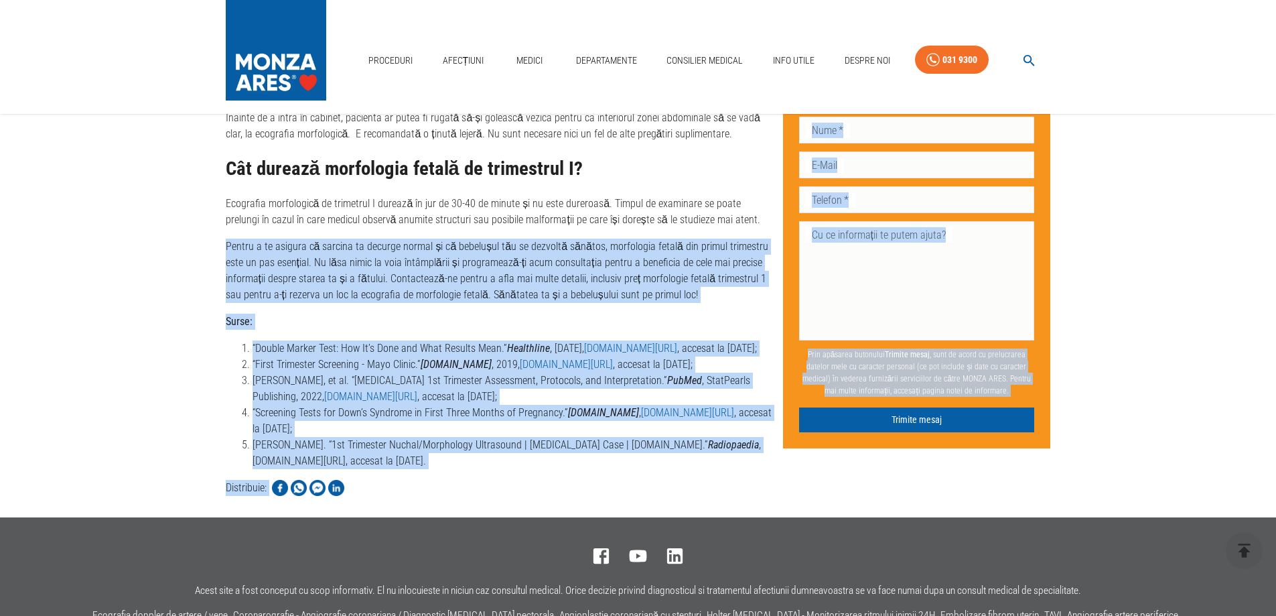
scroll to position [4267, 0]
